Goal: Communication & Community: Answer question/provide support

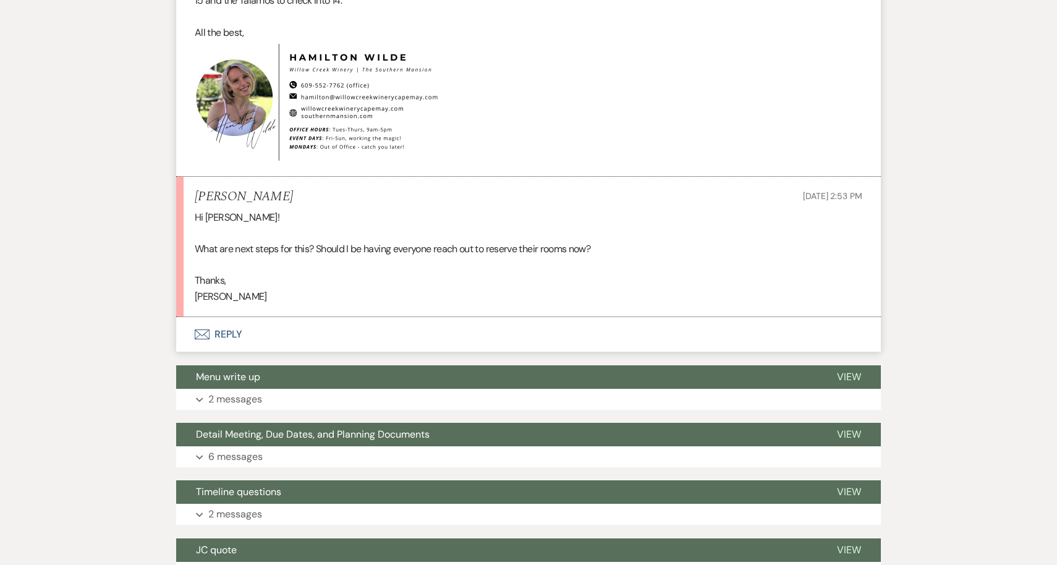
scroll to position [1322, 0]
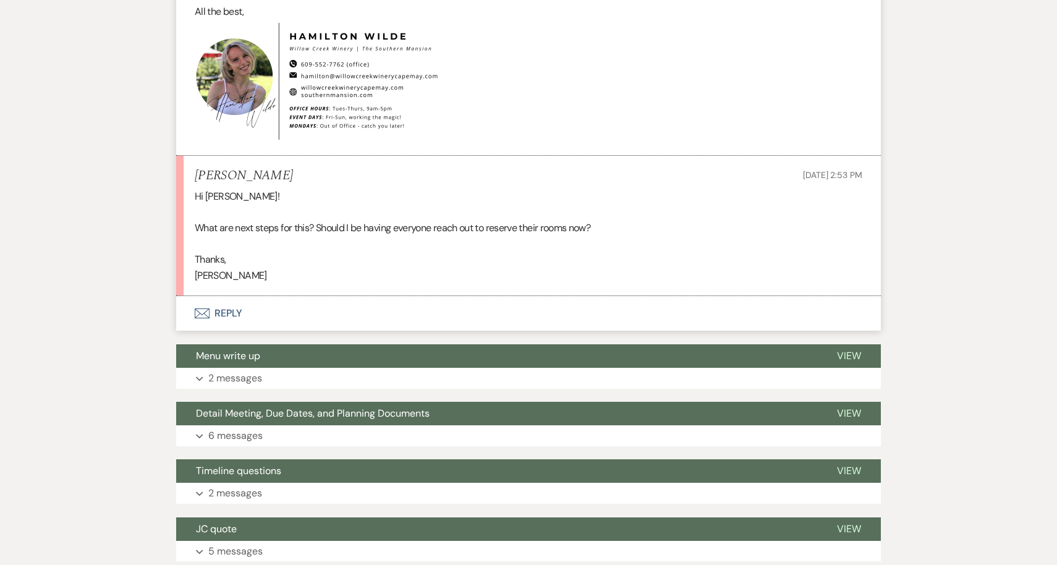
click at [268, 296] on button "Envelope Reply" at bounding box center [528, 313] width 705 height 35
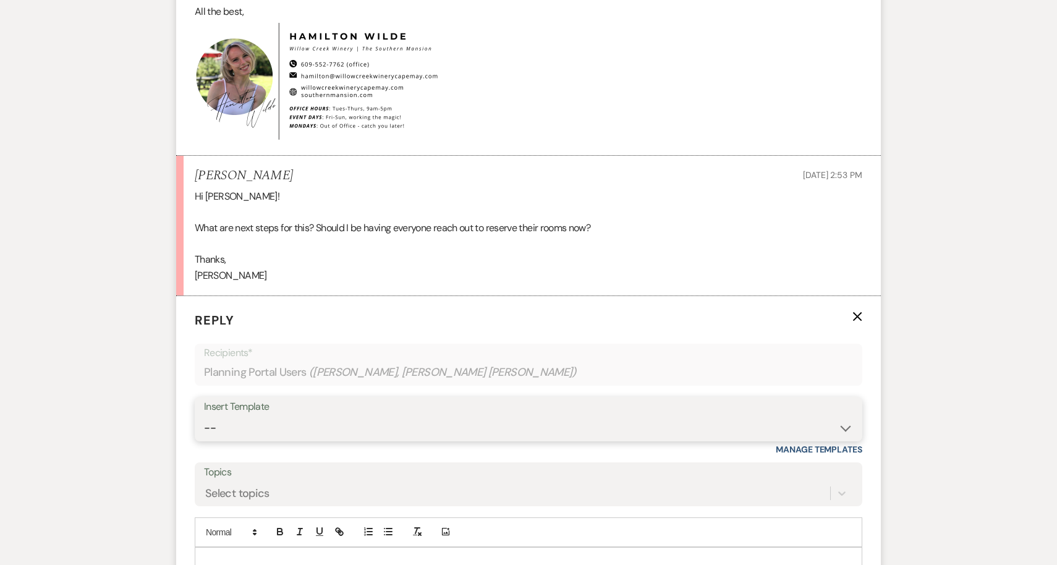
click at [299, 416] on select "-- Weven Planning Portal Introduction (Booked Events) Contract (Pre-Booked Lead…" at bounding box center [528, 428] width 649 height 24
select select "1853"
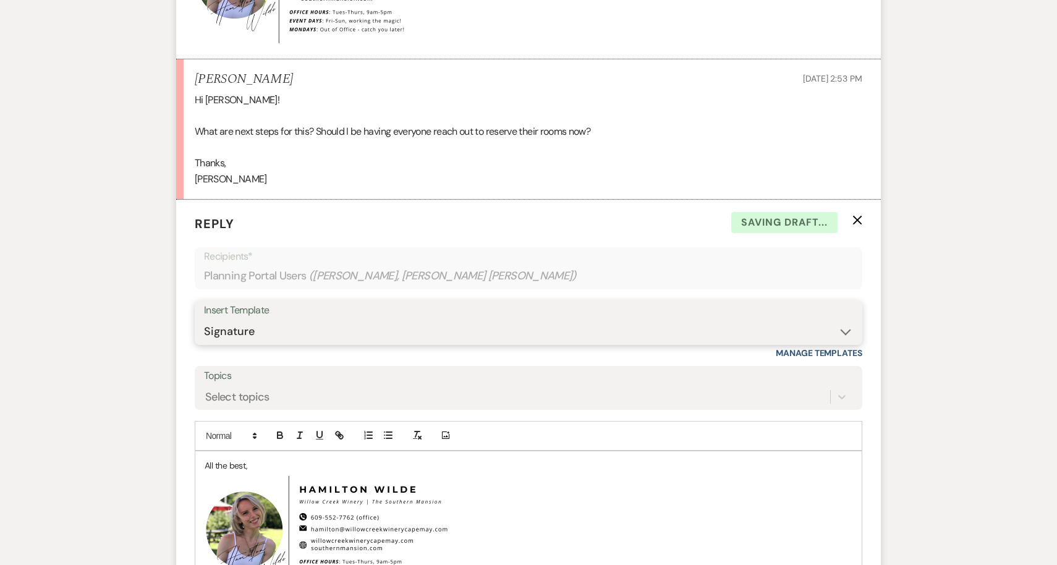
scroll to position [1457, 0]
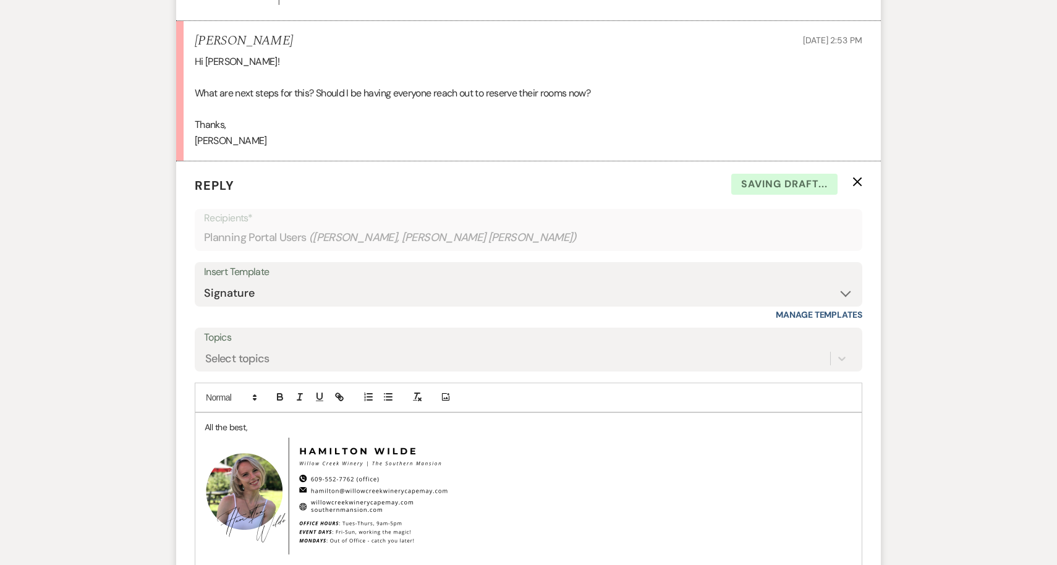
click at [200, 413] on div "All the best, ﻿ ﻿" at bounding box center [528, 489] width 666 height 152
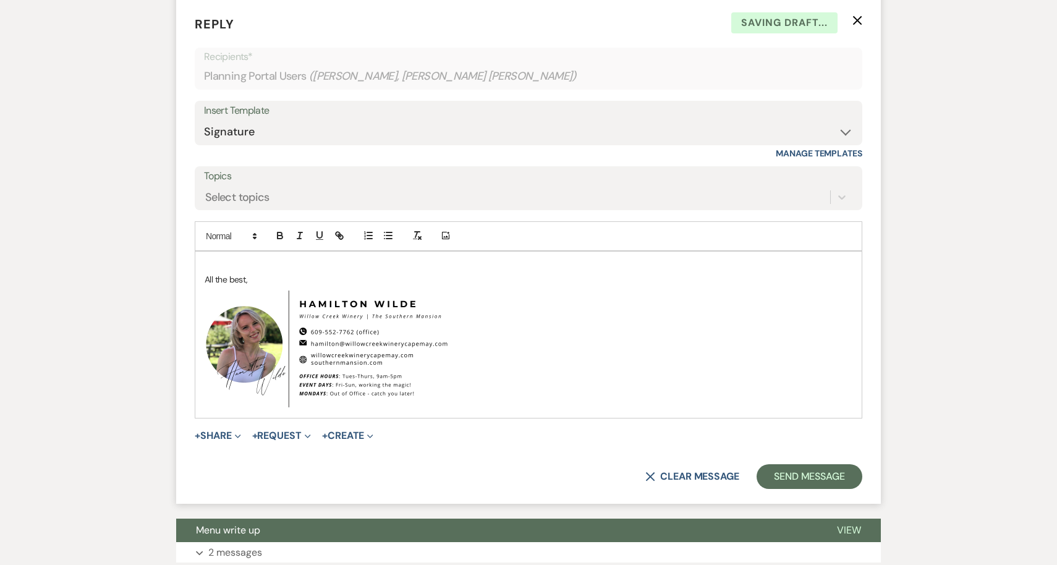
scroll to position [1628, 0]
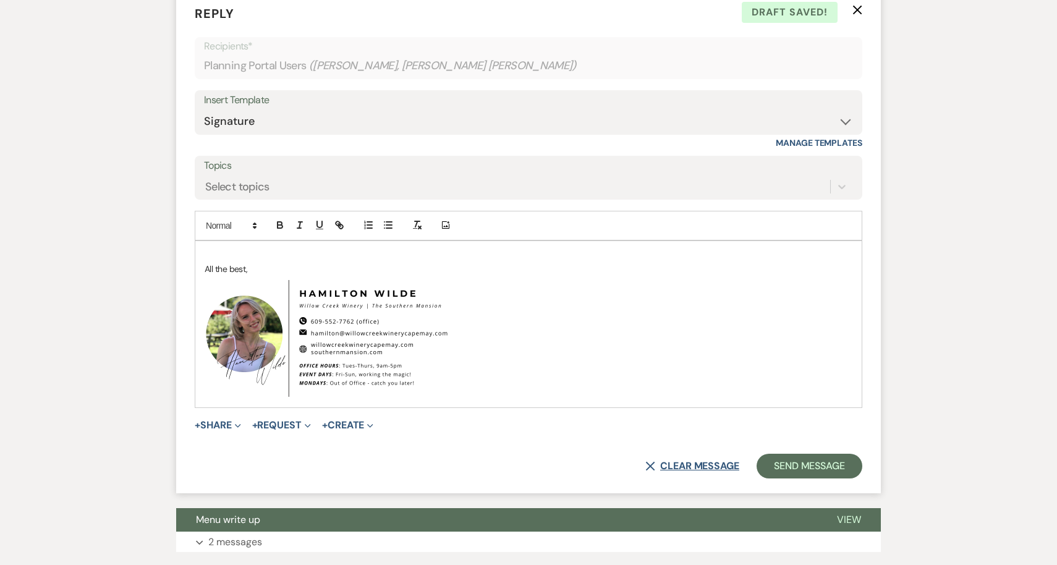
click at [695, 461] on button "X Clear message" at bounding box center [692, 466] width 94 height 10
select select "0"
